Goal: Task Accomplishment & Management: Manage account settings

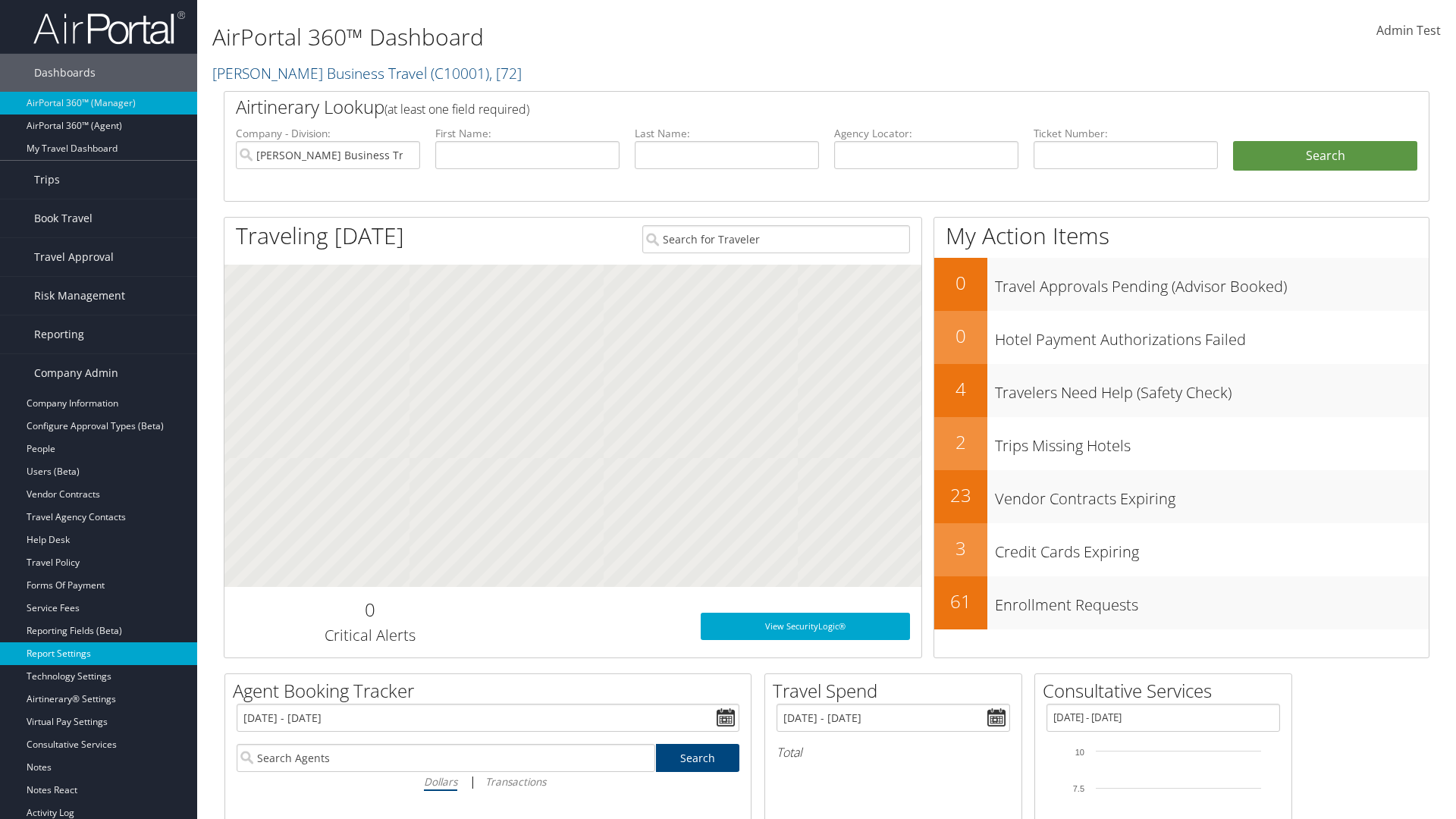
click at [99, 654] on link "Report Settings" at bounding box center [99, 653] width 197 height 22
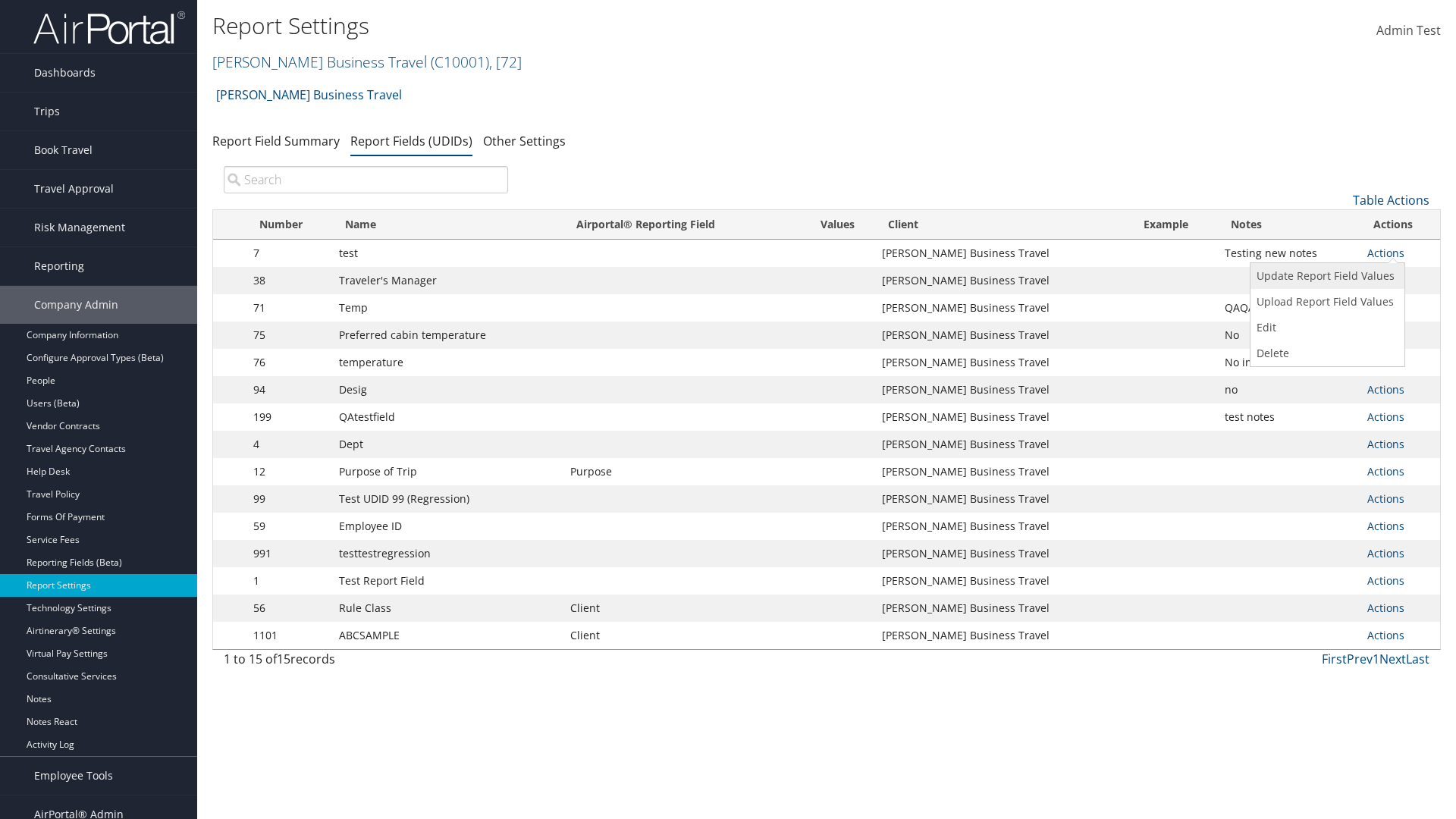
click at [1324, 276] on link "Update Report Field Values" at bounding box center [1325, 275] width 150 height 26
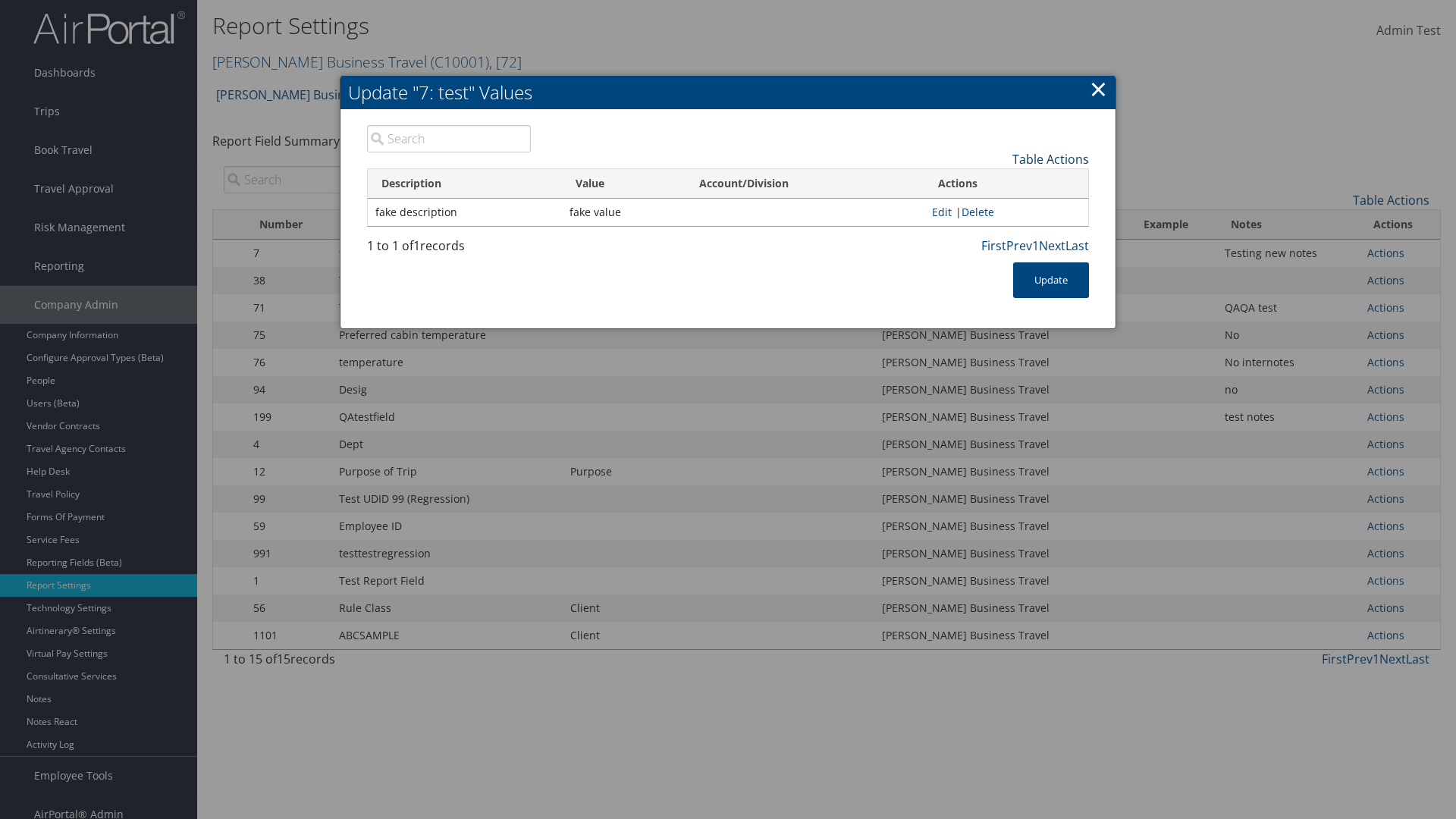
click at [1050, 158] on link "Table Actions" at bounding box center [1050, 159] width 76 height 17
click at [988, 182] on link "New Record" at bounding box center [988, 183] width 199 height 26
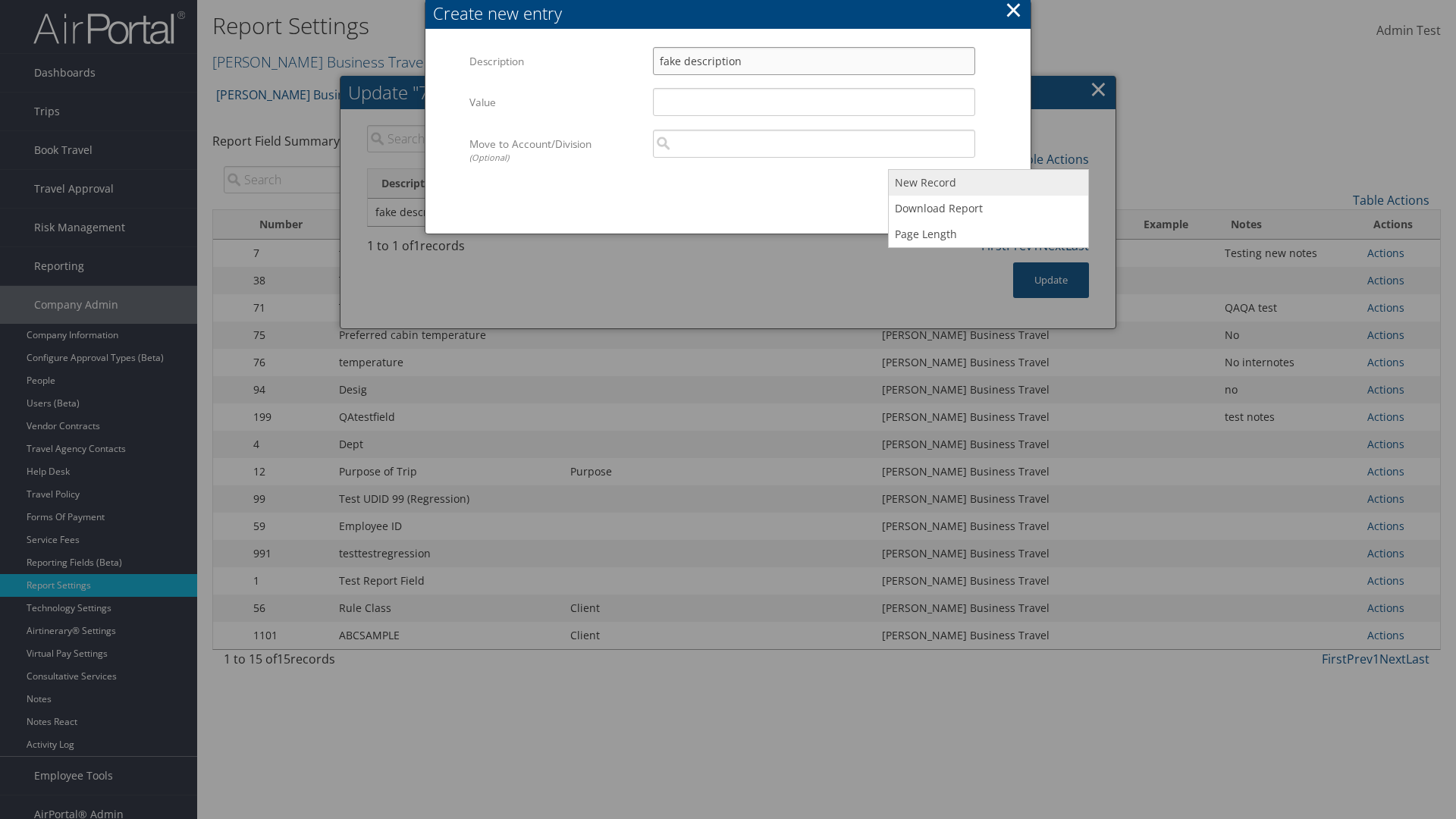
type input "fake description"
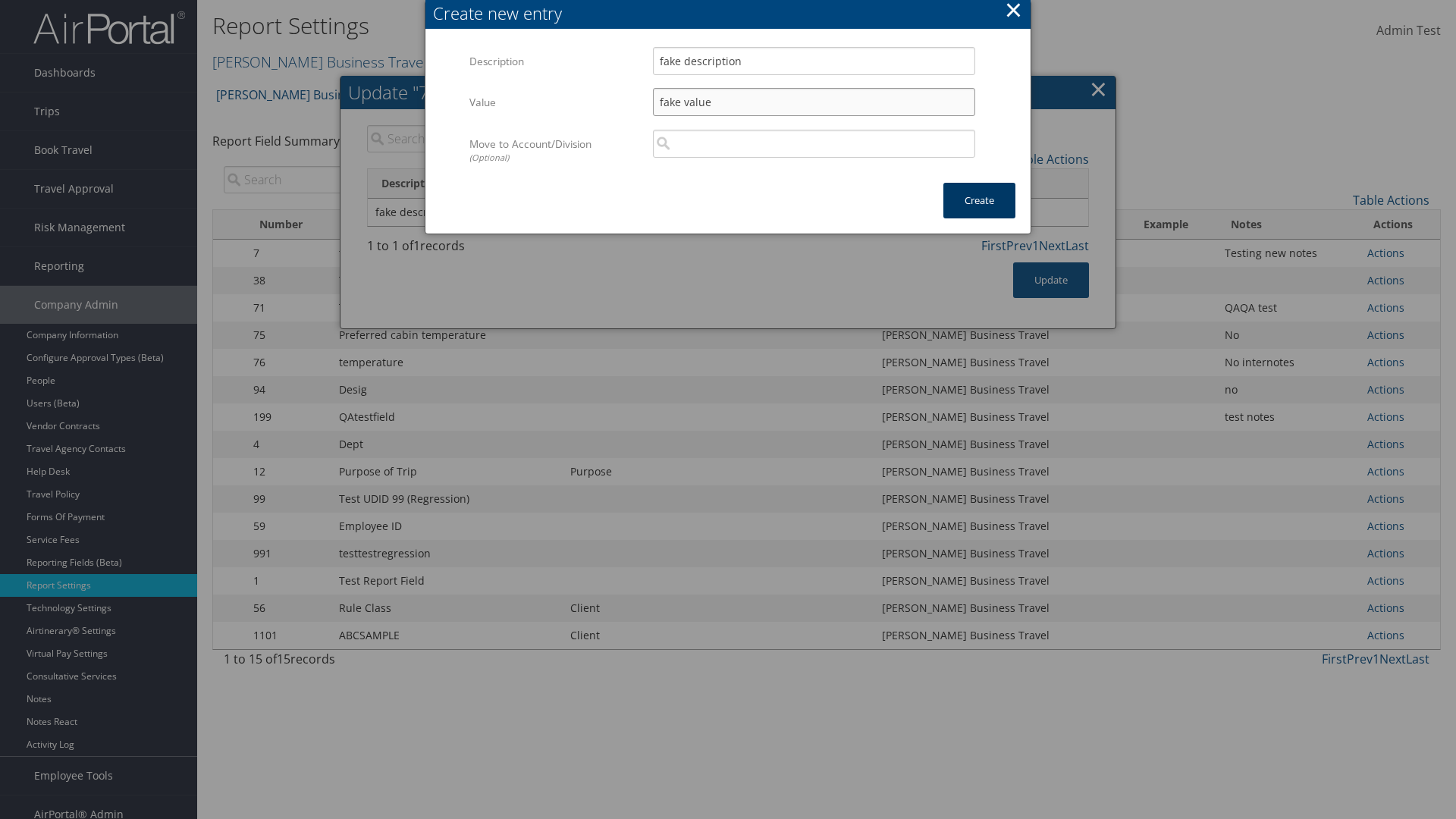
type input "fake value"
click at [979, 185] on button "Create" at bounding box center [979, 200] width 72 height 36
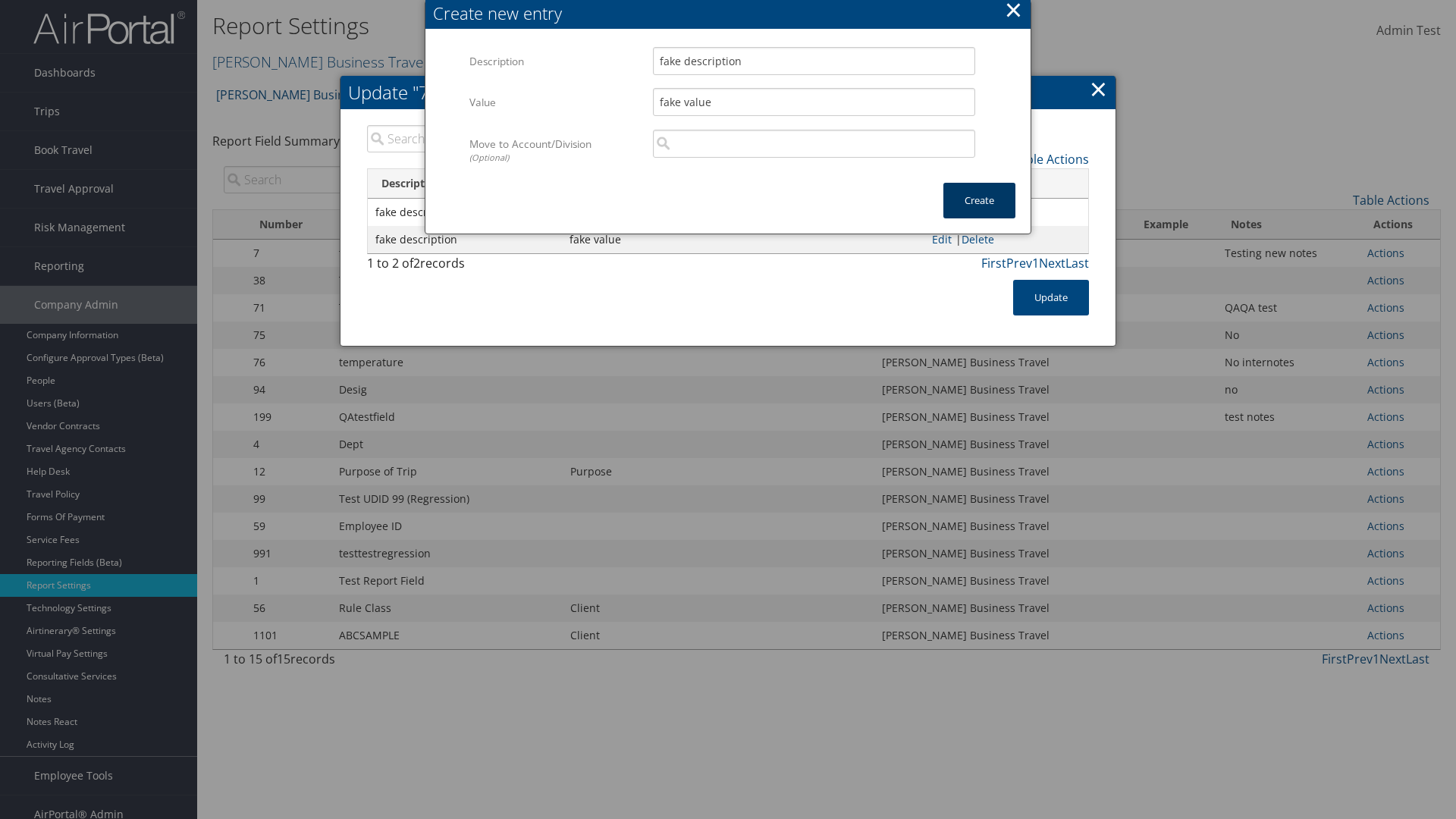
scroll to position [15, 0]
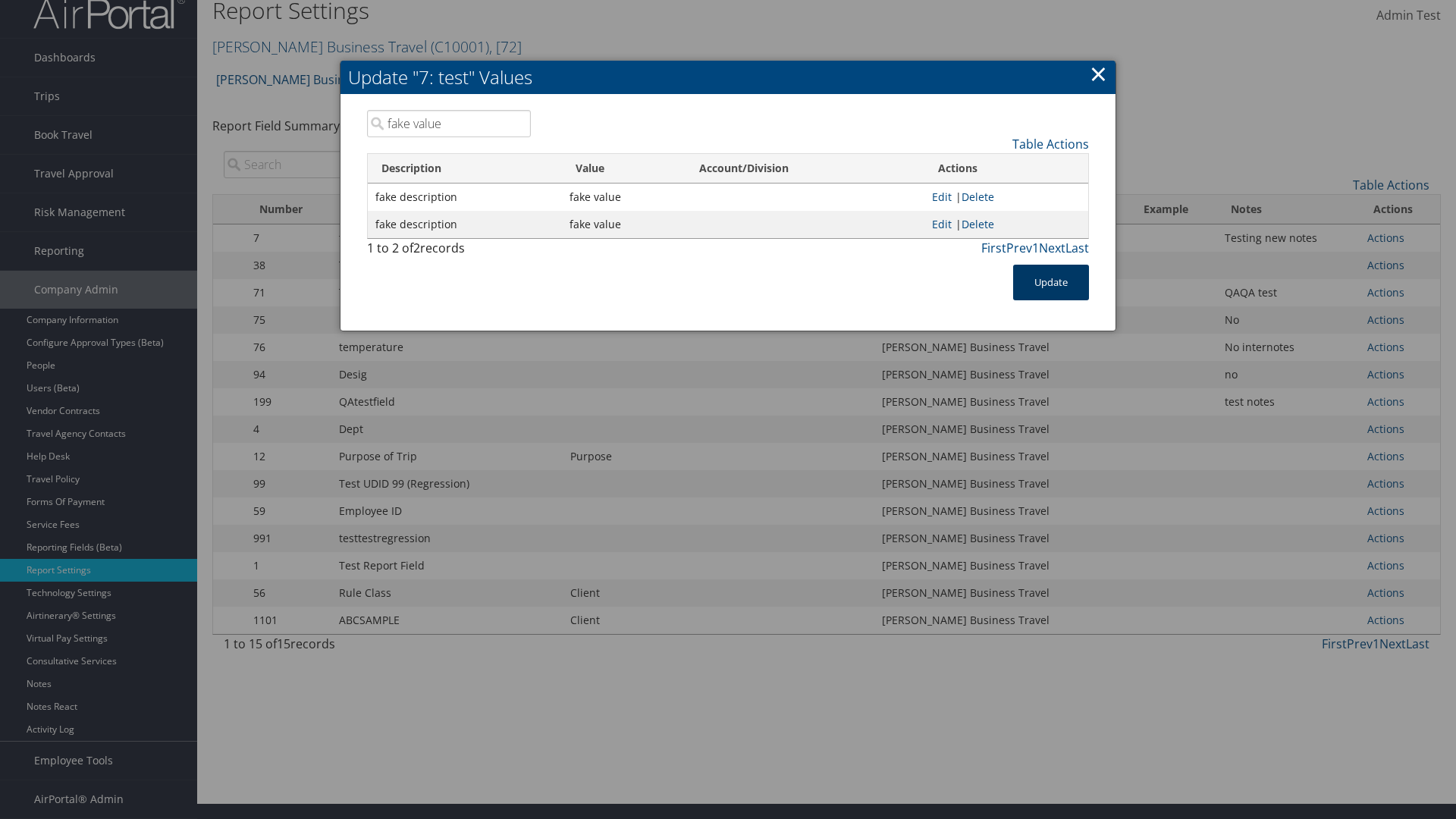
type input "fake value"
click at [1051, 282] on button "Update" at bounding box center [1050, 282] width 75 height 36
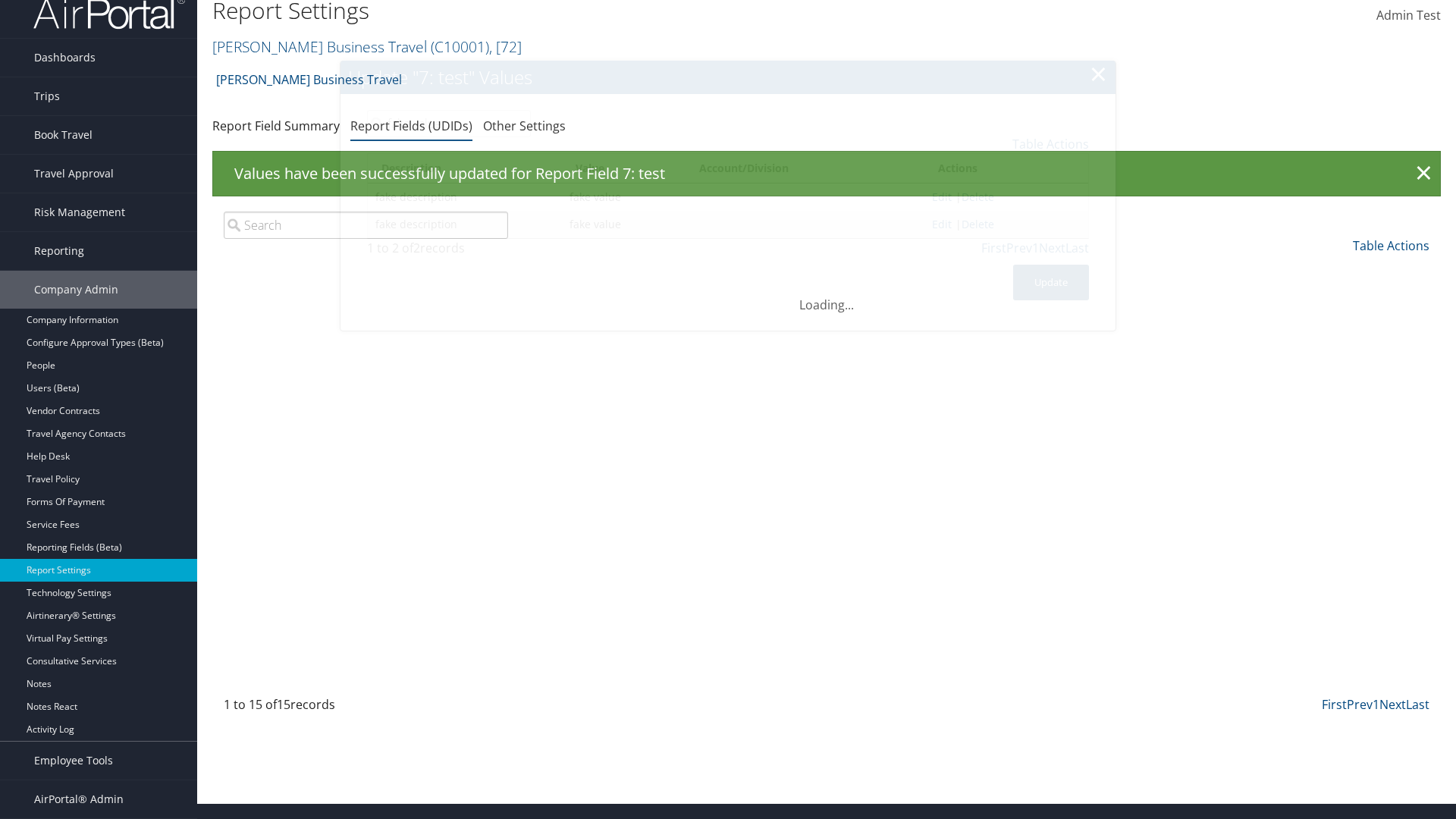
scroll to position [0, 0]
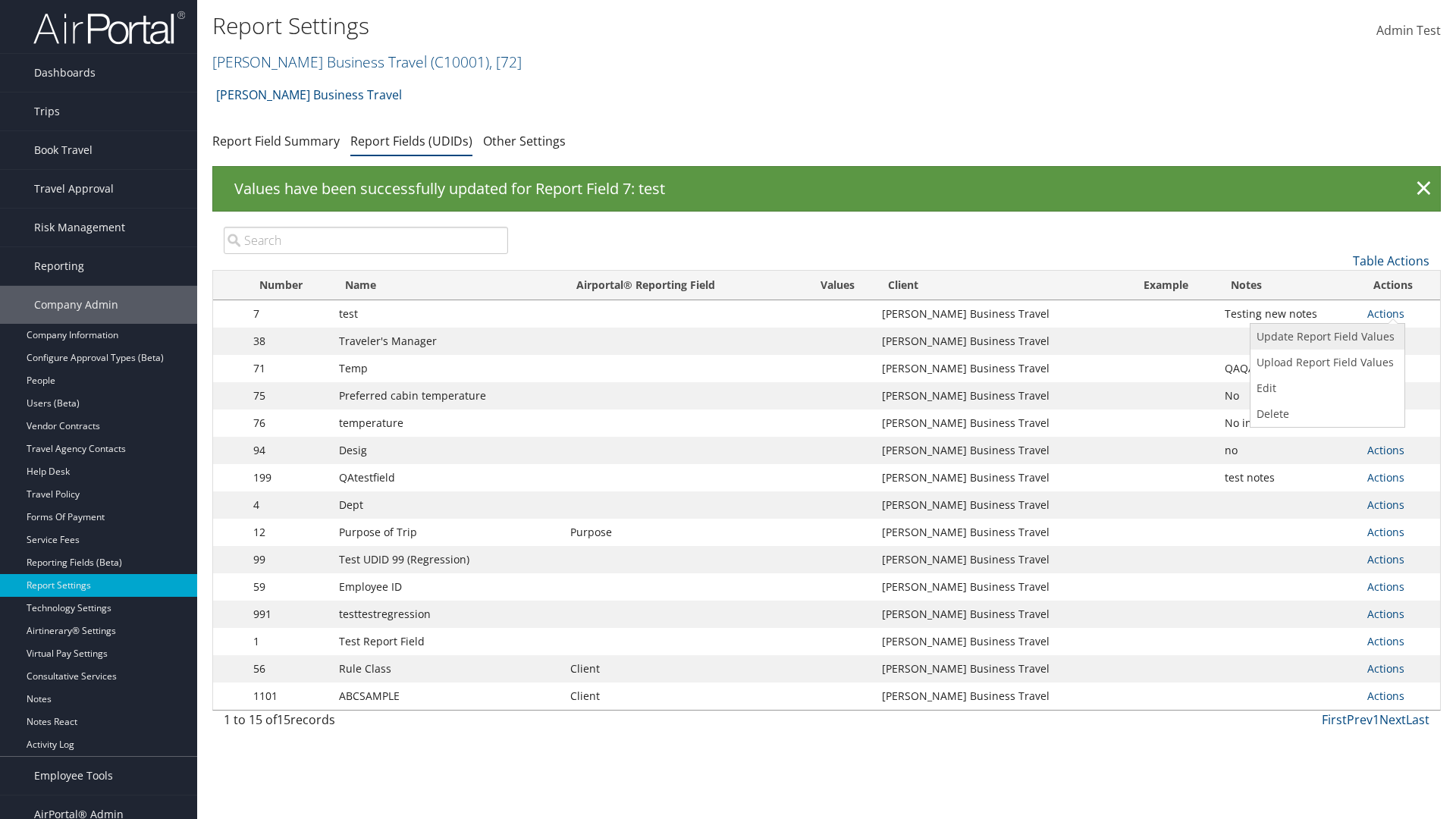
click at [1324, 337] on link "Update Report Field Values" at bounding box center [1325, 336] width 150 height 26
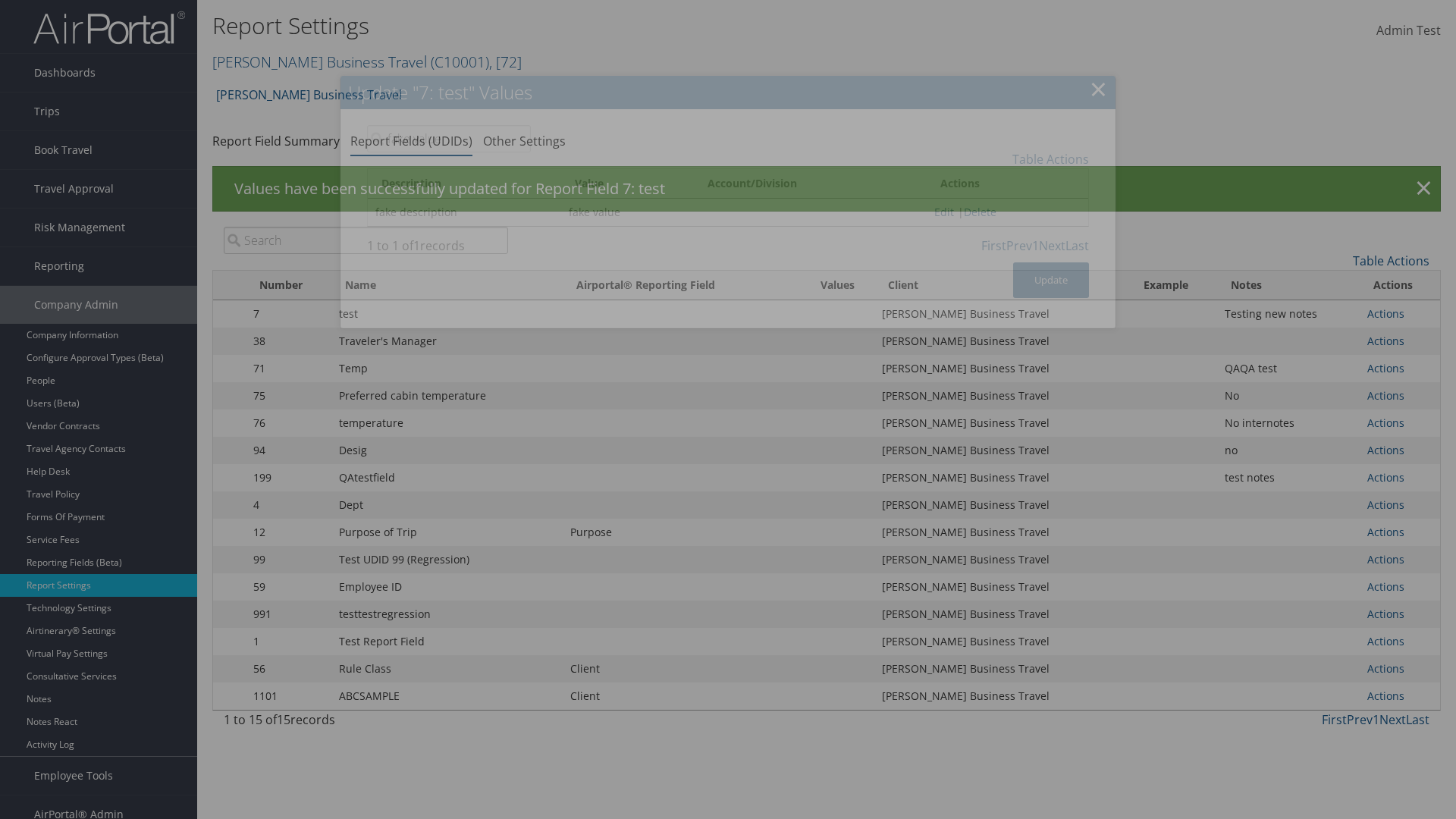
type input "fake value"
click at [938, 212] on link "Edit" at bounding box center [944, 212] width 20 height 14
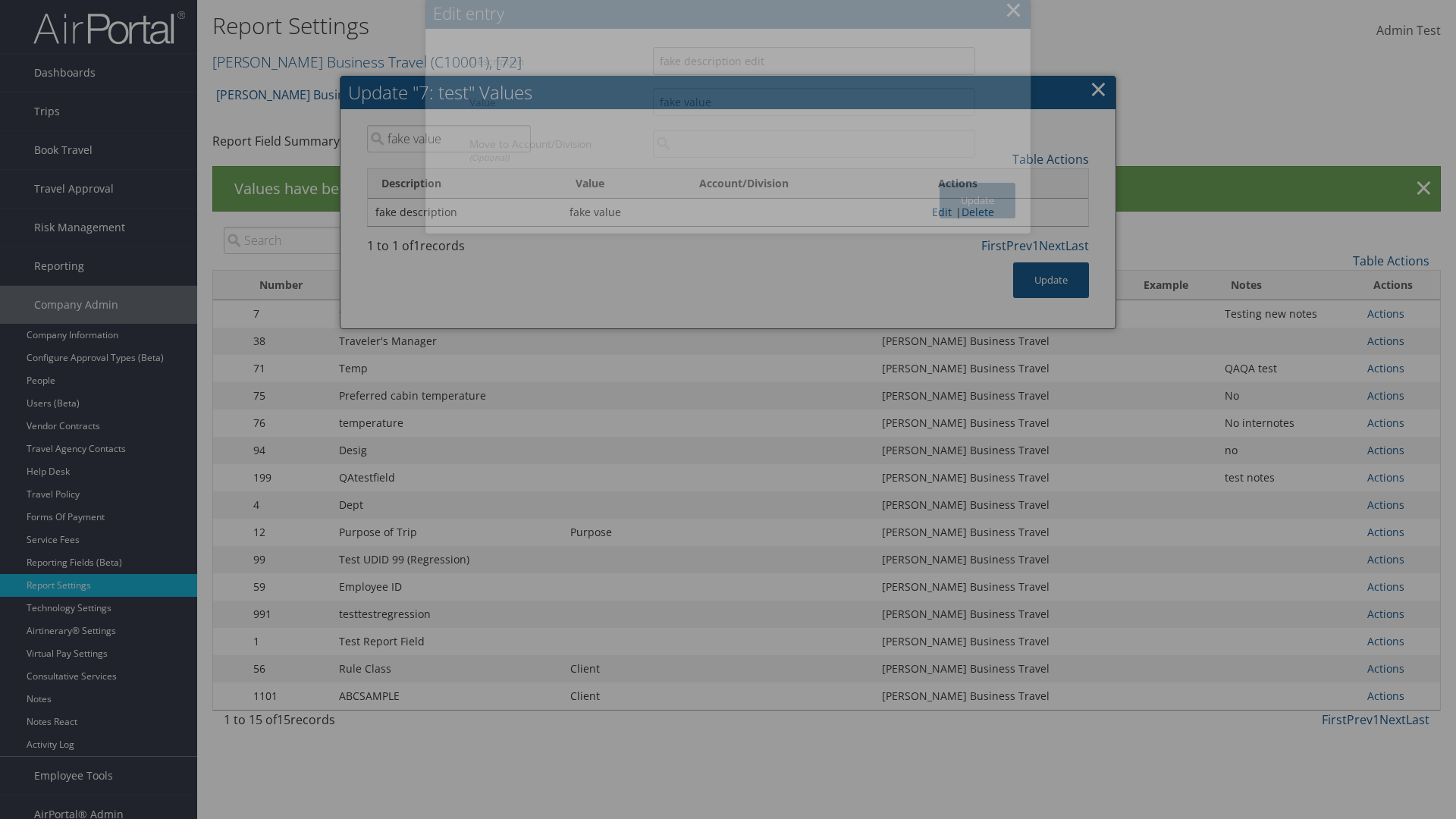
type input "fake description edit"
type input "fake value edit"
click at [977, 200] on button "Update" at bounding box center [976, 200] width 75 height 36
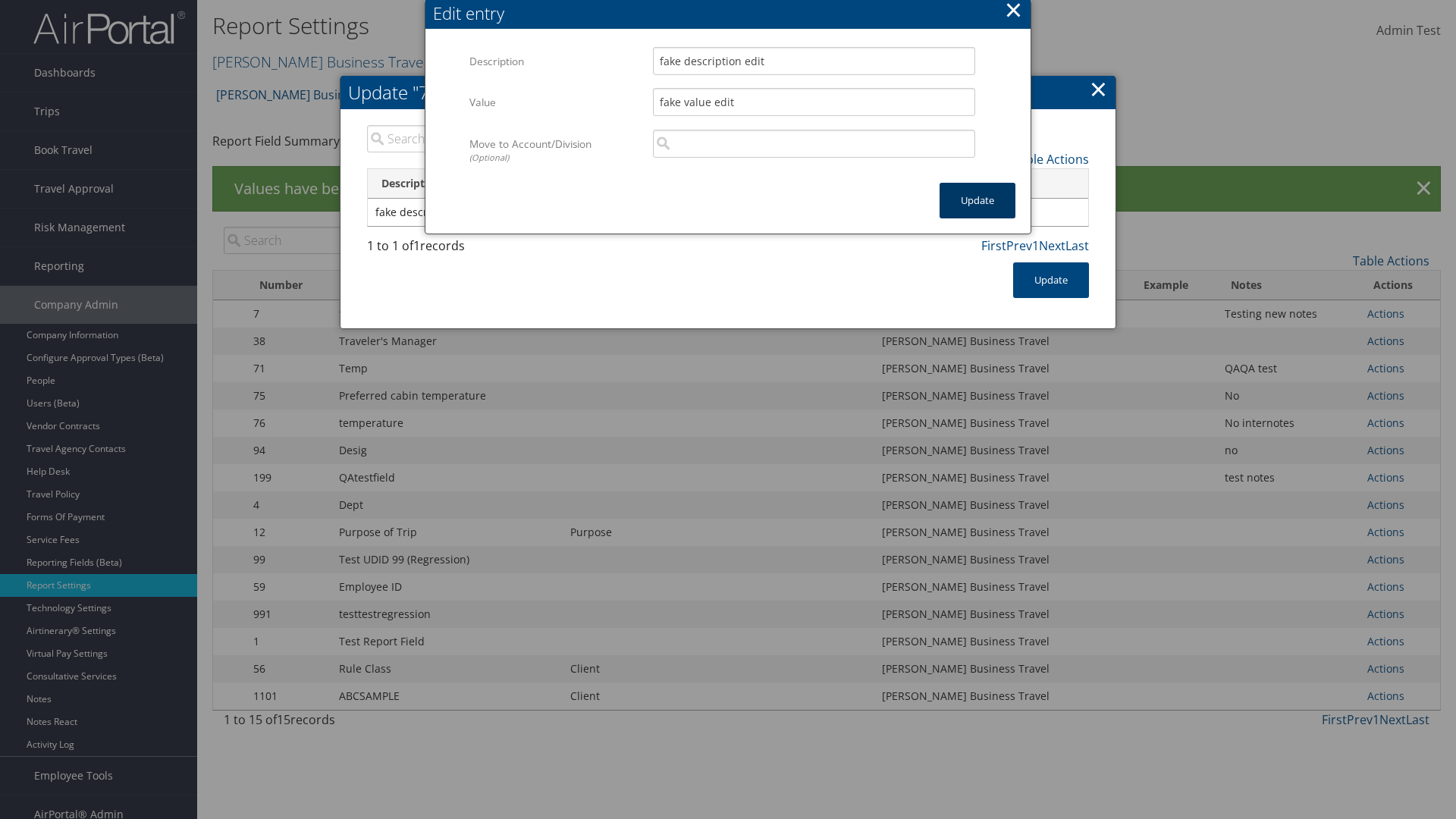
type input "fake value edit"
